Goal: Communication & Community: Answer question/provide support

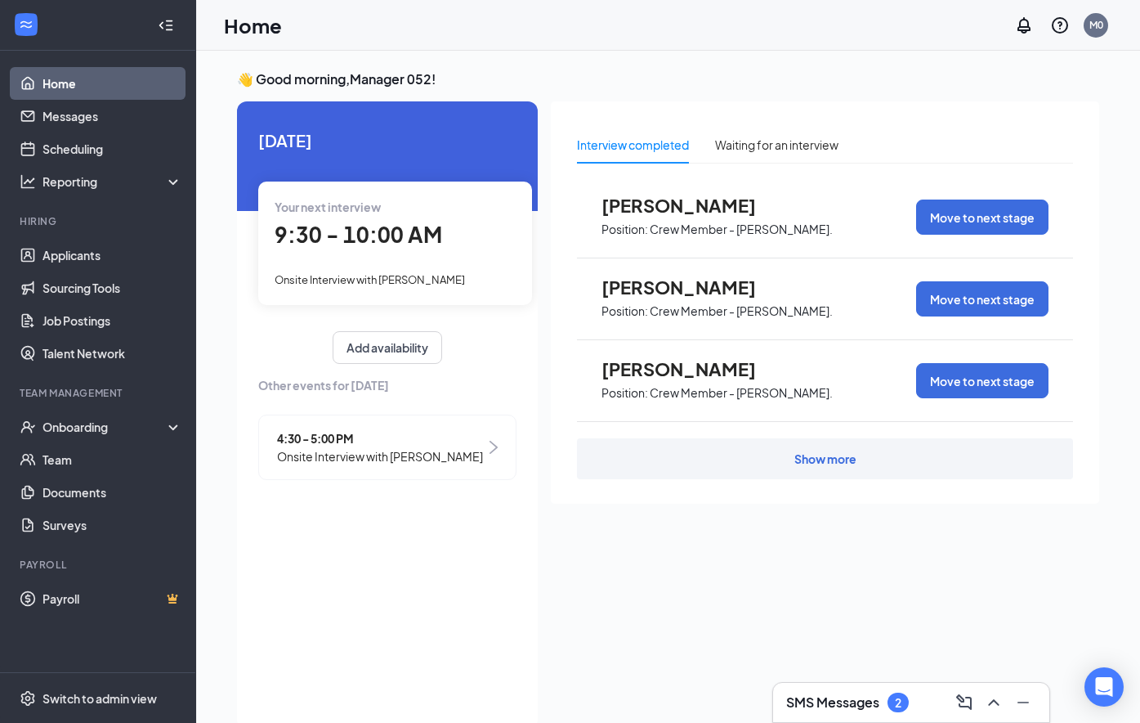
click at [926, 710] on div "SMS Messages 2" at bounding box center [911, 702] width 250 height 26
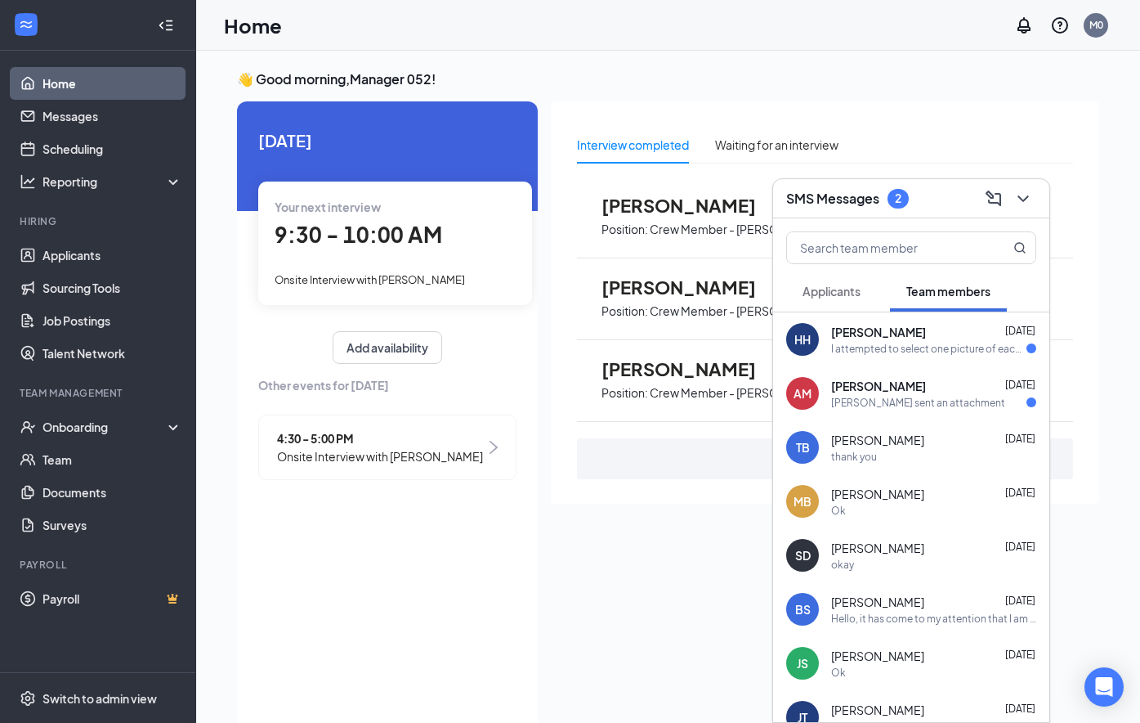
click at [936, 403] on div "[PERSON_NAME] sent an attachment" at bounding box center [918, 403] width 174 height 14
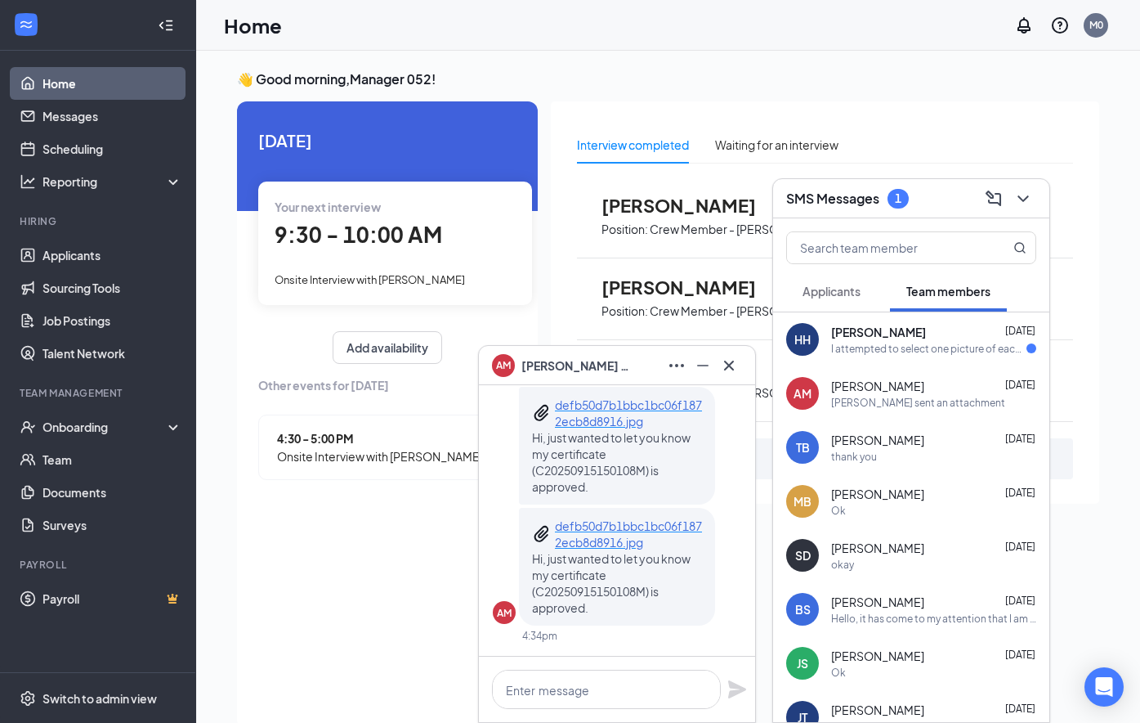
click at [949, 349] on div "I attempted to select one picture of each but system only let me select one. Ca…" at bounding box center [928, 349] width 195 height 14
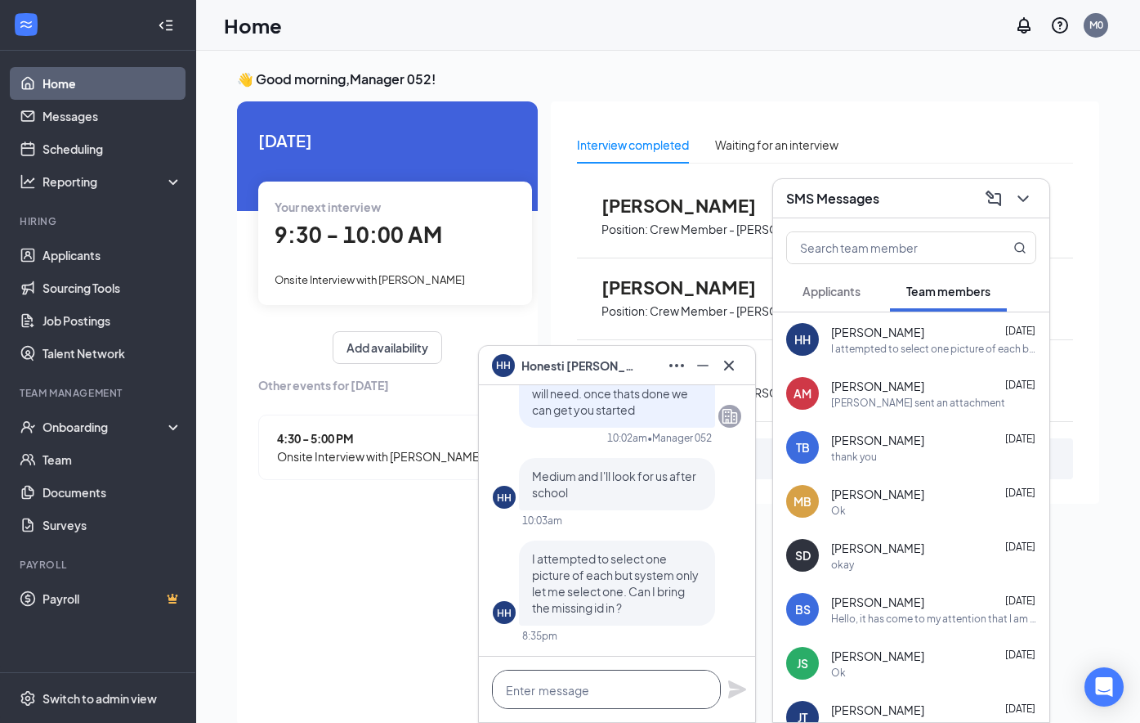
click at [582, 695] on textarea at bounding box center [606, 689] width 229 height 39
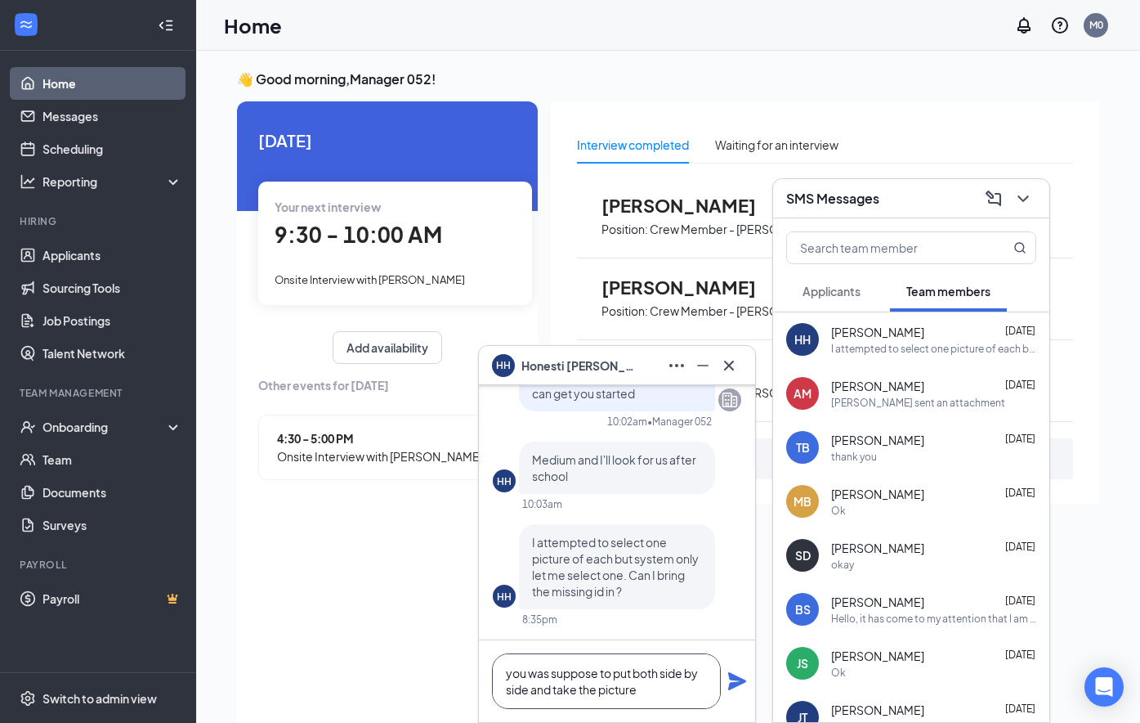
click at [550, 671] on textarea "you was suppose to put both side by side and take the picture" at bounding box center [606, 681] width 229 height 56
click at [661, 701] on textarea "you were suppose to put both side by side and take the picture" at bounding box center [606, 681] width 229 height 56
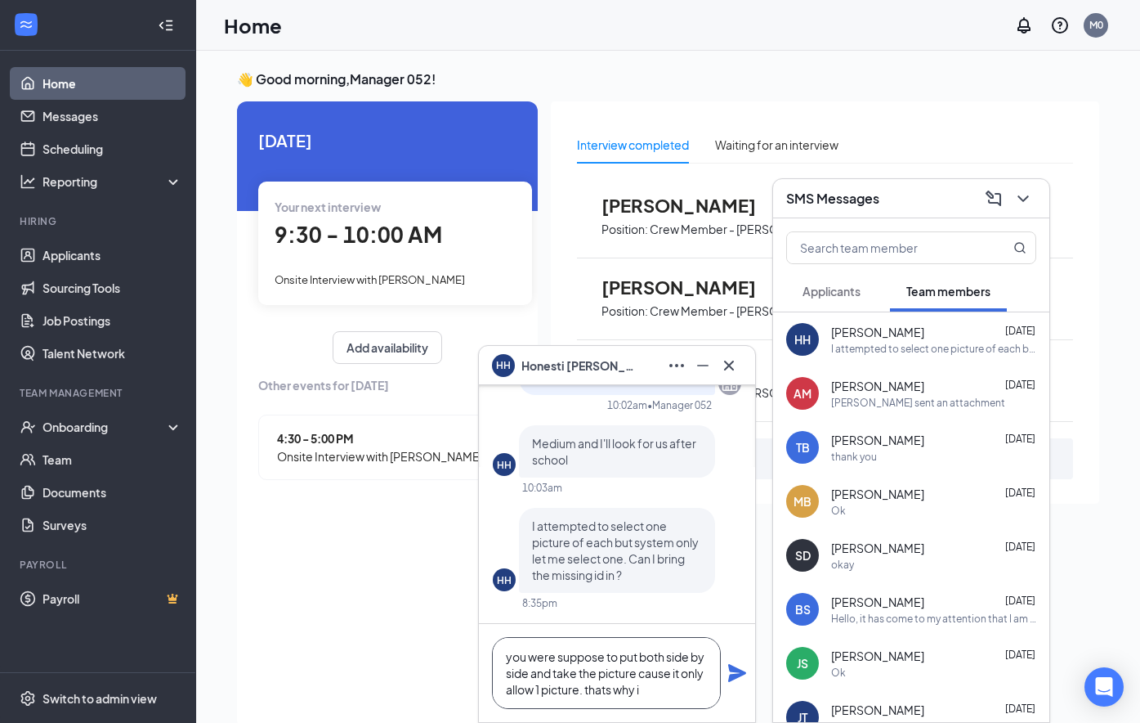
drag, startPoint x: 669, startPoint y: 690, endPoint x: 612, endPoint y: 686, distance: 56.6
click at [612, 686] on textarea "you were suppose to put both side by side and take the picture cause it only al…" at bounding box center [606, 673] width 229 height 72
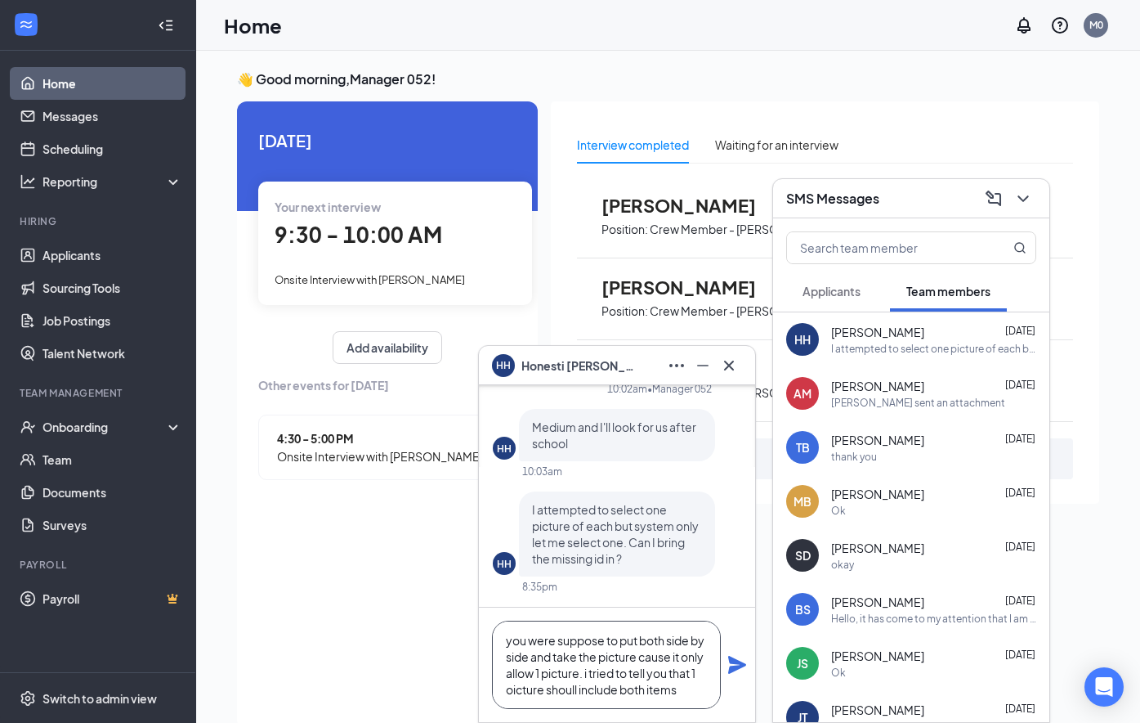
scroll to position [17, 0]
drag, startPoint x: 571, startPoint y: 670, endPoint x: 534, endPoint y: 670, distance: 37.6
click at [534, 670] on textarea "you were suppose to put both side by side and take the picture cause it only al…" at bounding box center [606, 665] width 229 height 88
click at [604, 686] on textarea "you were suppose to put both side by side and take the picture cause it only al…" at bounding box center [606, 665] width 229 height 88
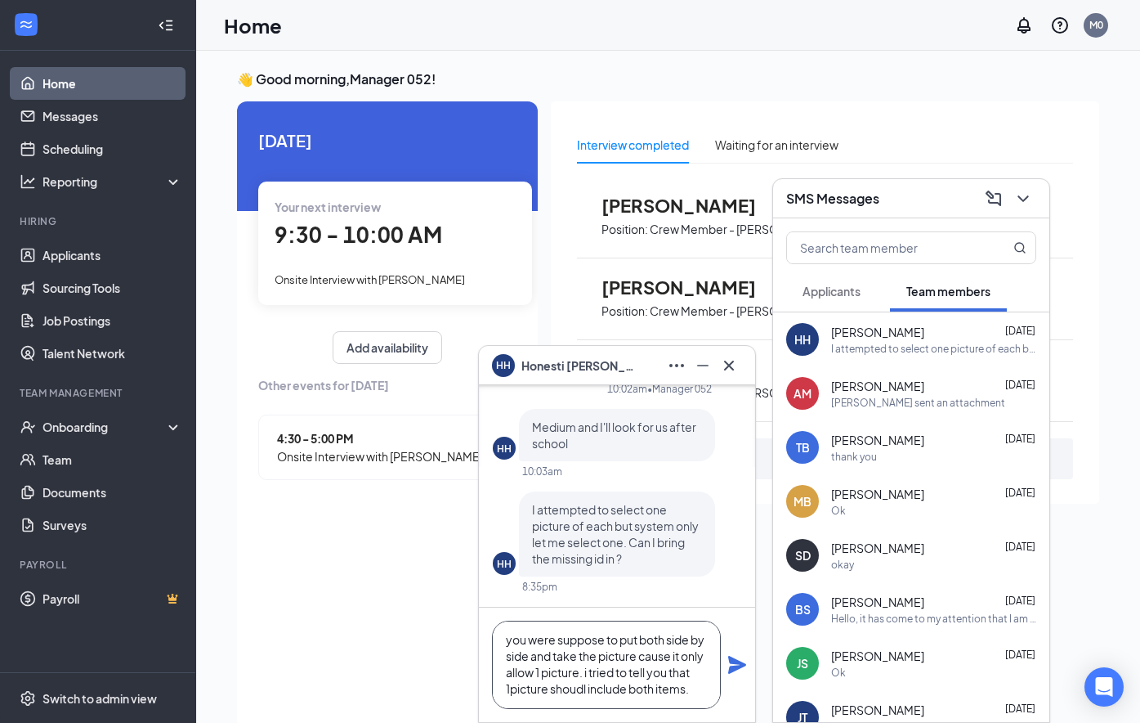
click at [612, 688] on textarea "you were suppose to put both side by side and take the picture cause it only al…" at bounding box center [606, 665] width 229 height 88
click at [564, 692] on textarea "you were suppose to put both side by side and take the picture cause it only al…" at bounding box center [606, 665] width 229 height 88
click at [567, 671] on textarea "you were suppose to put both side by side and take the picture cause it only al…" at bounding box center [606, 665] width 229 height 88
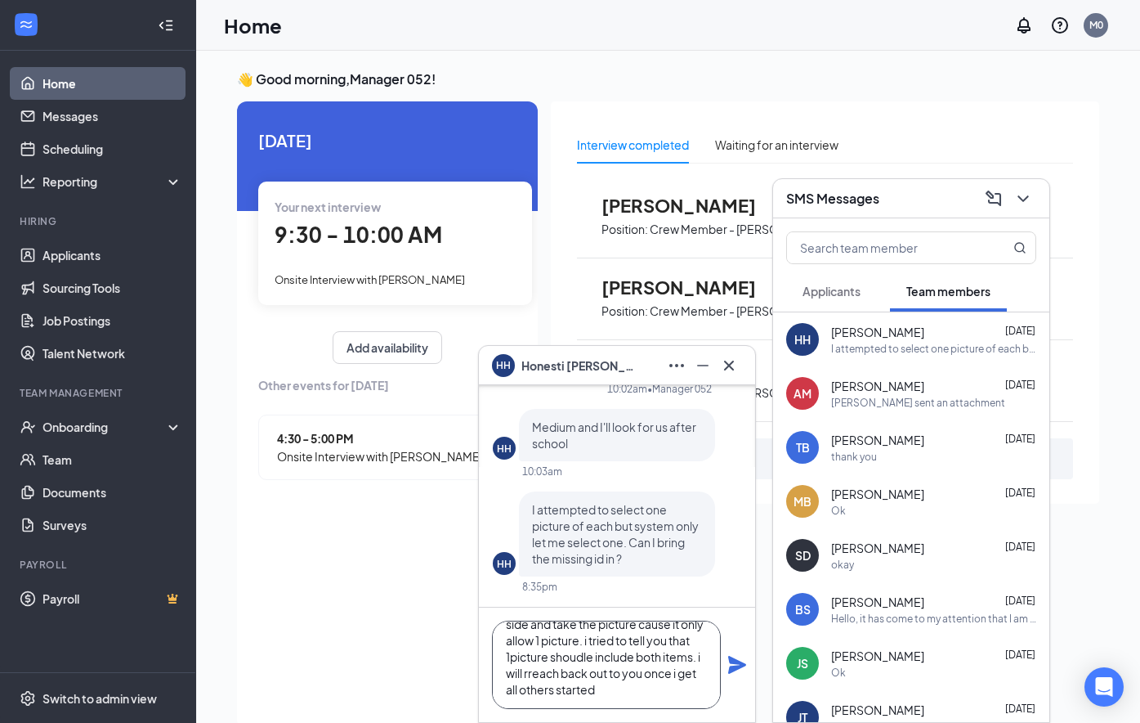
click at [567, 671] on textarea "you were suppose to put both side by side and take the picture cause it only al…" at bounding box center [606, 665] width 229 height 88
click at [568, 670] on textarea "you were suppose to put both side by side and take the picture cause it only al…" at bounding box center [606, 665] width 229 height 88
click at [653, 693] on textarea "you were suppose to put both side by side and take the picture cause it only al…" at bounding box center [606, 665] width 229 height 88
click at [616, 657] on textarea "you were suppose to put both side by side and take the picture cause it only al…" at bounding box center [606, 665] width 229 height 88
drag, startPoint x: 616, startPoint y: 657, endPoint x: 597, endPoint y: 656, distance: 19.6
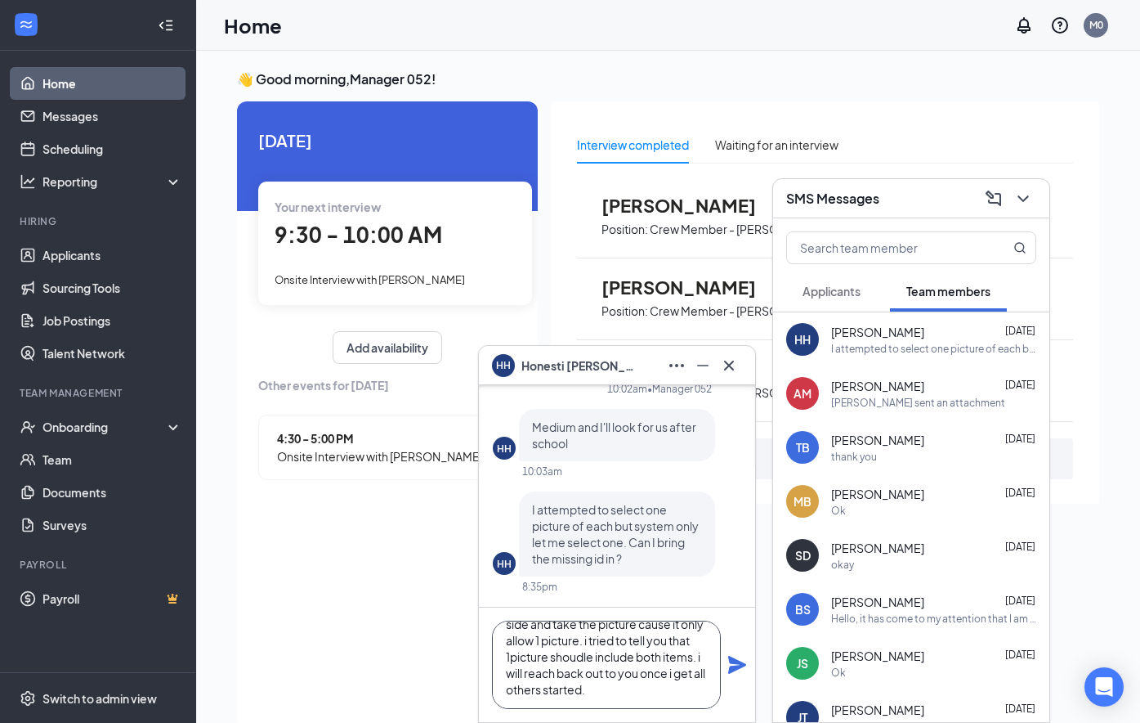
click at [597, 656] on textarea "you were suppose to put both side by side and take the picture cause it only al…" at bounding box center [606, 665] width 229 height 88
drag, startPoint x: 658, startPoint y: 688, endPoint x: 509, endPoint y: 700, distance: 150.0
click at [509, 700] on textarea "you were suppose to put both side by side and take the picture cause it only al…" at bounding box center [606, 665] width 229 height 88
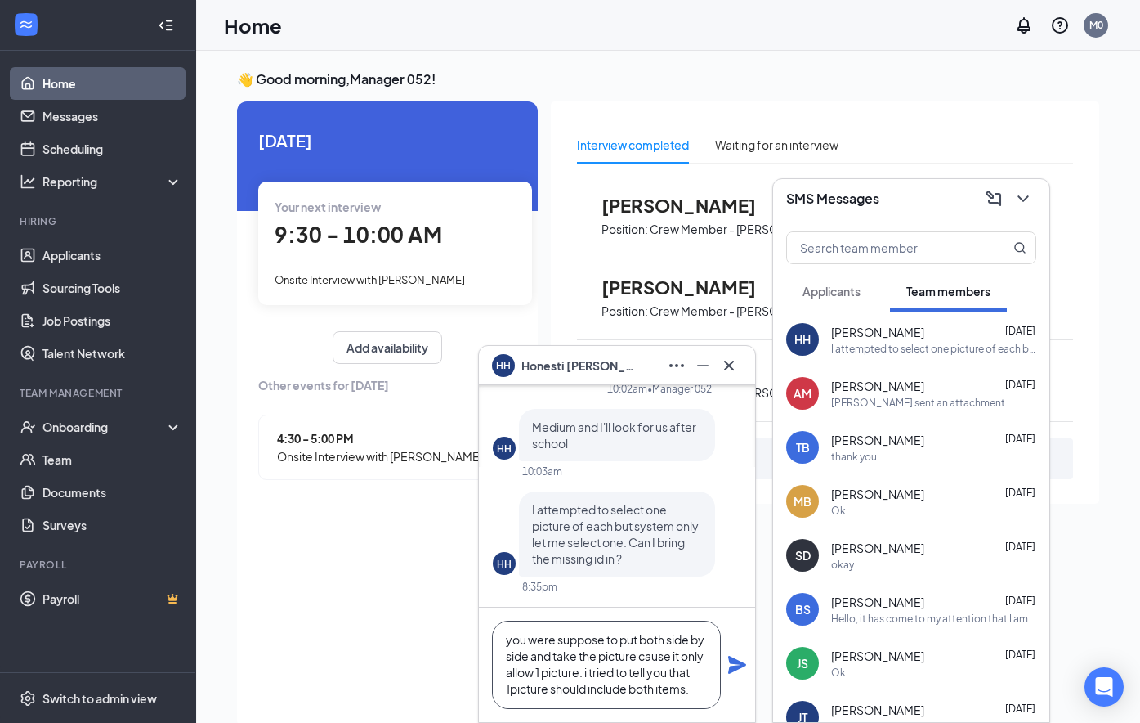
type textarea "you were suppose to put both side by side and take the picture cause it only al…"
click at [733, 661] on icon "Plane" at bounding box center [737, 665] width 18 height 18
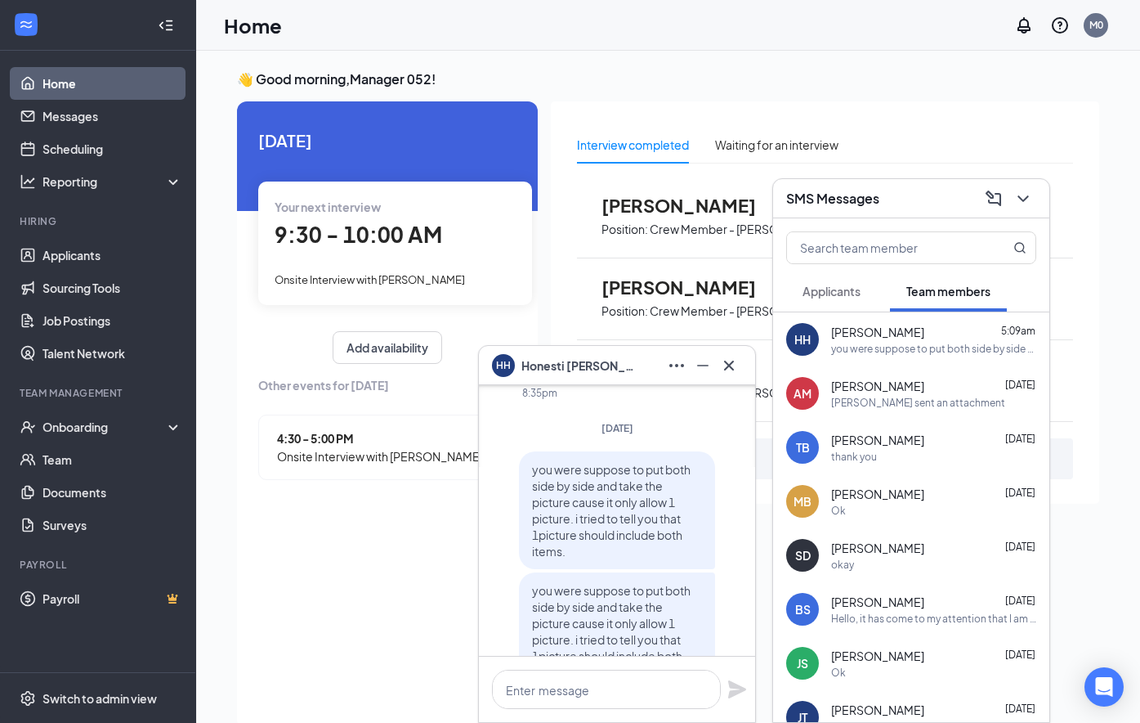
scroll to position [-39, 0]
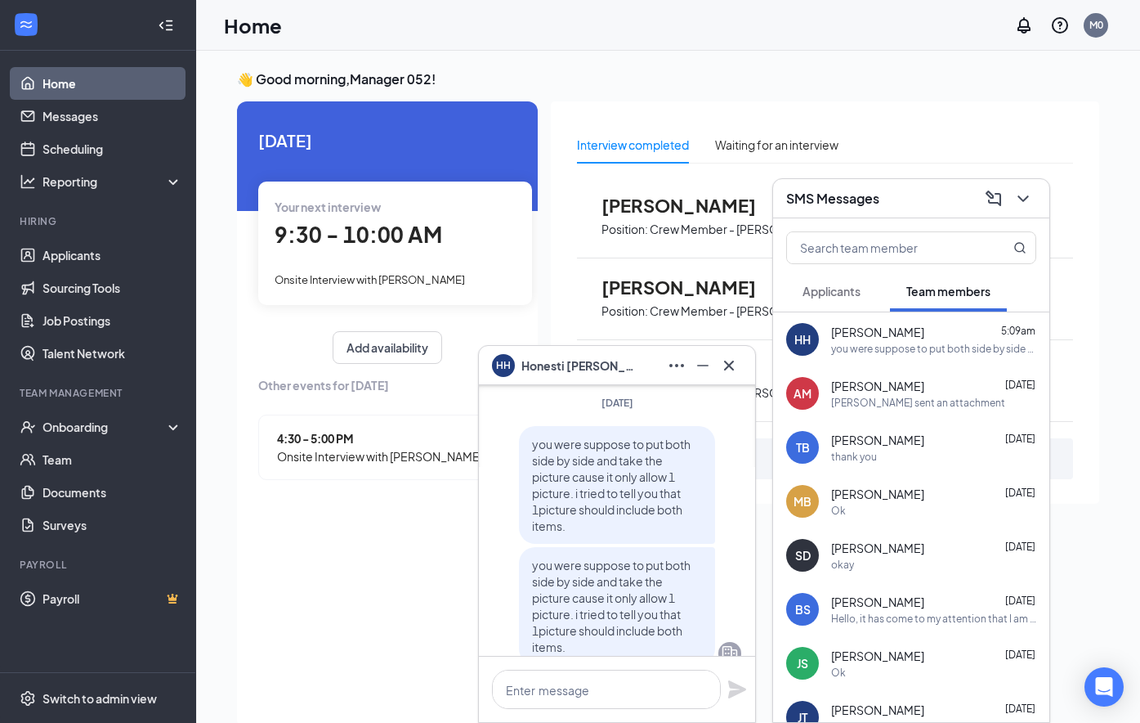
click at [742, 370] on div "HH [PERSON_NAME]" at bounding box center [617, 365] width 276 height 39
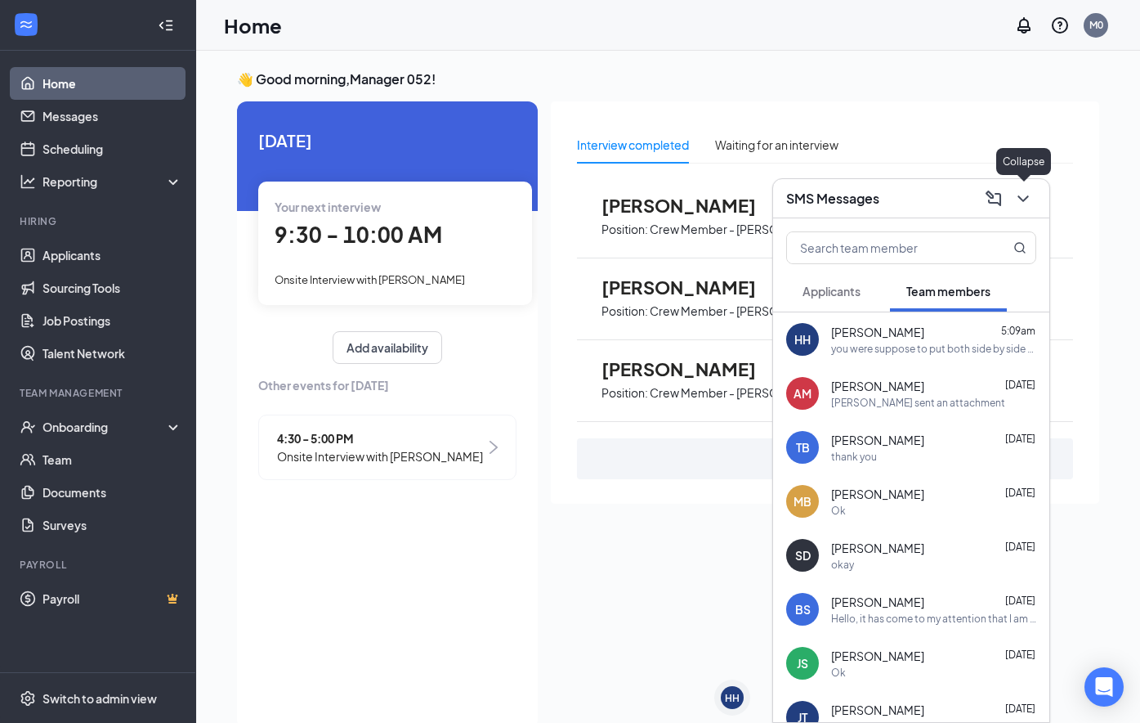
click at [1030, 195] on icon "ChevronDown" at bounding box center [1024, 199] width 20 height 20
